Goal: Task Accomplishment & Management: Use online tool/utility

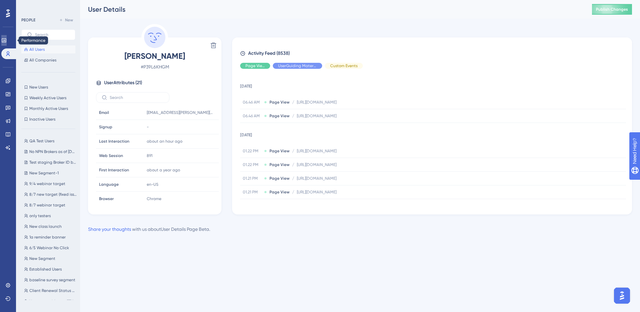
click at [6, 39] on icon at bounding box center [3, 40] width 5 height 5
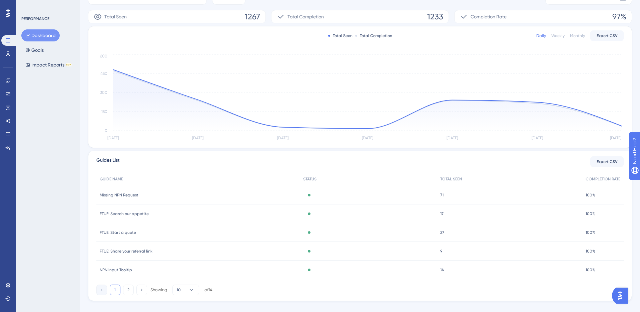
scroll to position [112, 0]
click at [121, 192] on span "Missing NPN Request" at bounding box center [119, 192] width 39 height 5
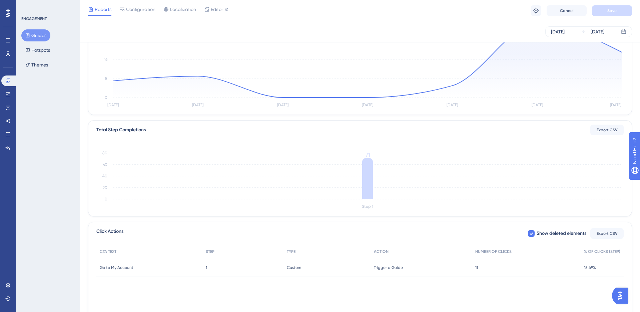
scroll to position [85, 0]
click at [381, 265] on span "Trigger a Guide" at bounding box center [388, 266] width 29 height 5
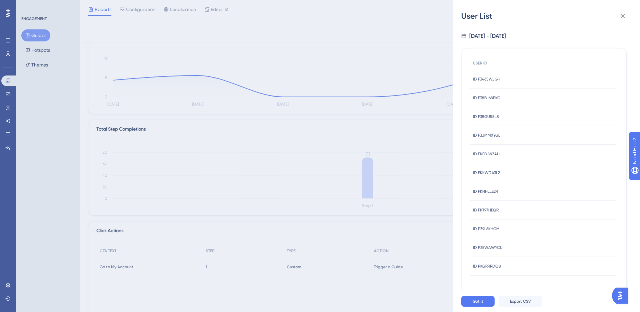
drag, startPoint x: 530, startPoint y: 12, endPoint x: 597, endPoint y: 13, distance: 67.7
click at [530, 12] on div "User List" at bounding box center [546, 16] width 171 height 11
click at [621, 15] on icon at bounding box center [623, 16] width 8 height 8
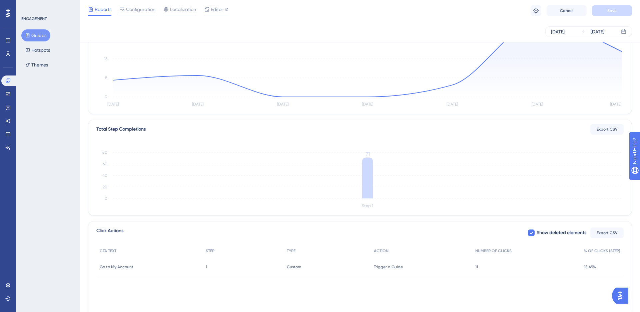
click at [368, 9] on div "Reports Configuration Localization Editor Troubleshoot Cancel Save" at bounding box center [360, 10] width 560 height 21
click at [365, 11] on div "Reports Configuration Localization Editor Troubleshoot Cancel Save" at bounding box center [360, 10] width 560 height 21
click at [362, 10] on div "Reports Configuration Localization Editor Troubleshoot Cancel Save" at bounding box center [360, 10] width 560 height 21
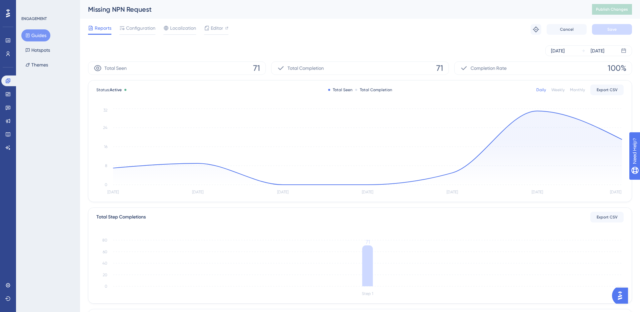
scroll to position [111, 0]
